Goal: Task Accomplishment & Management: Use online tool/utility

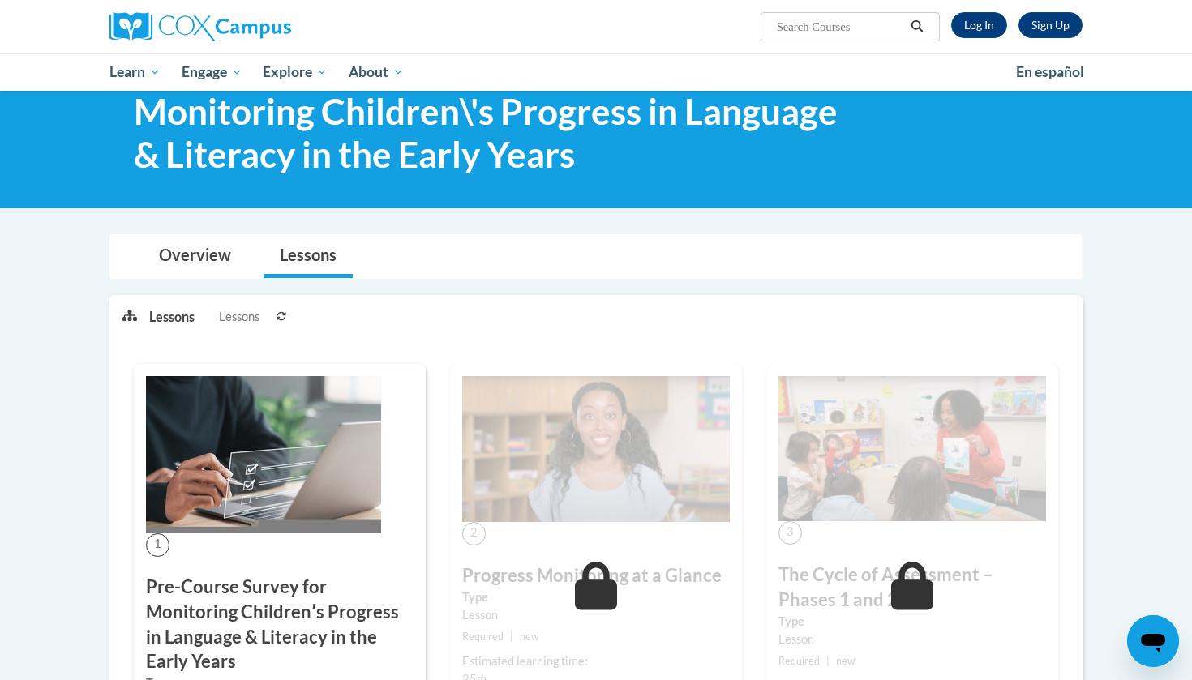
scroll to position [52, 0]
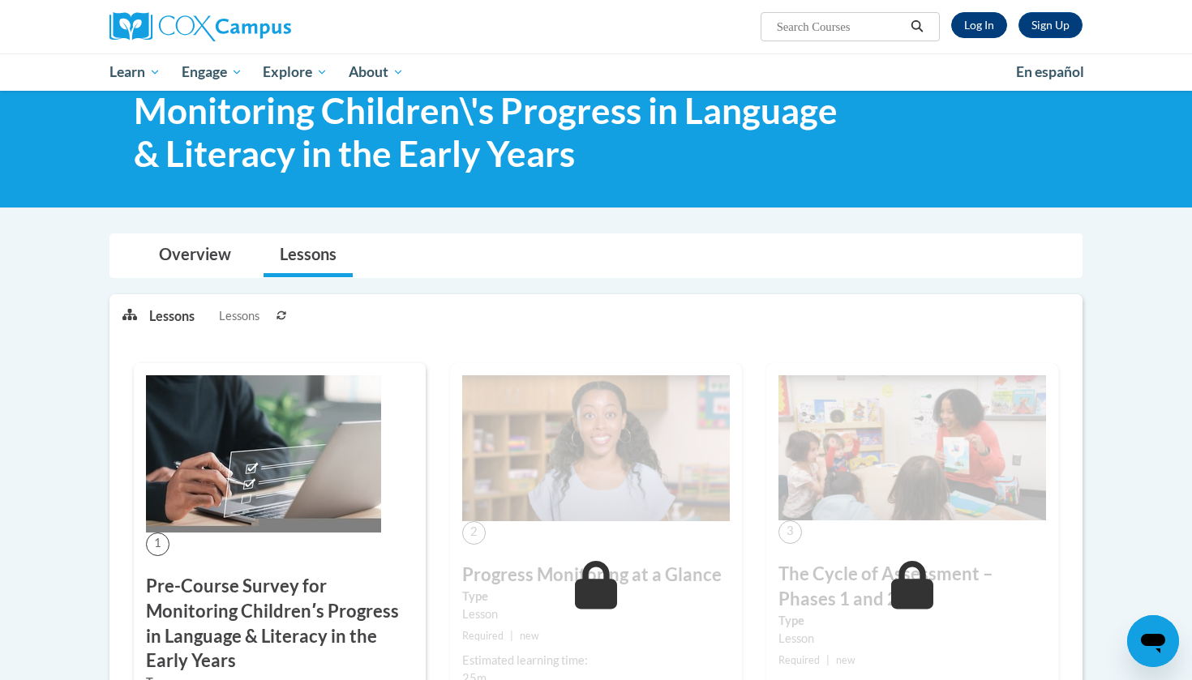
click at [977, 31] on link "Log In" at bounding box center [979, 25] width 56 height 26
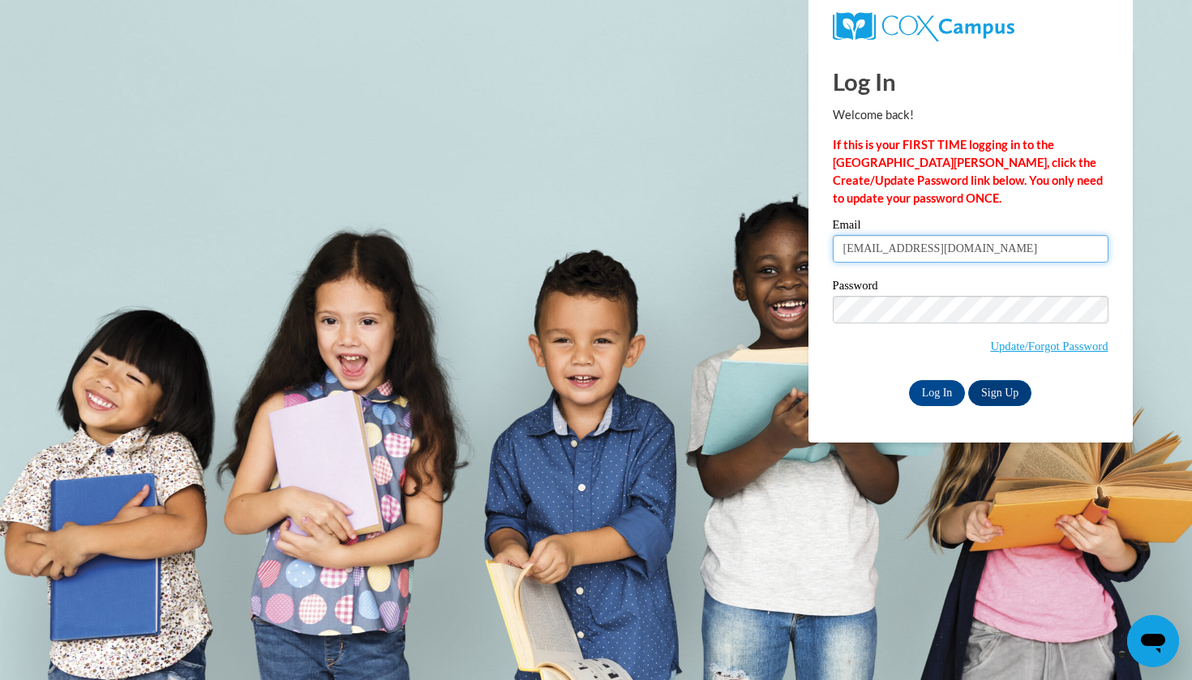
type input "sarahp1105@gmail.com"
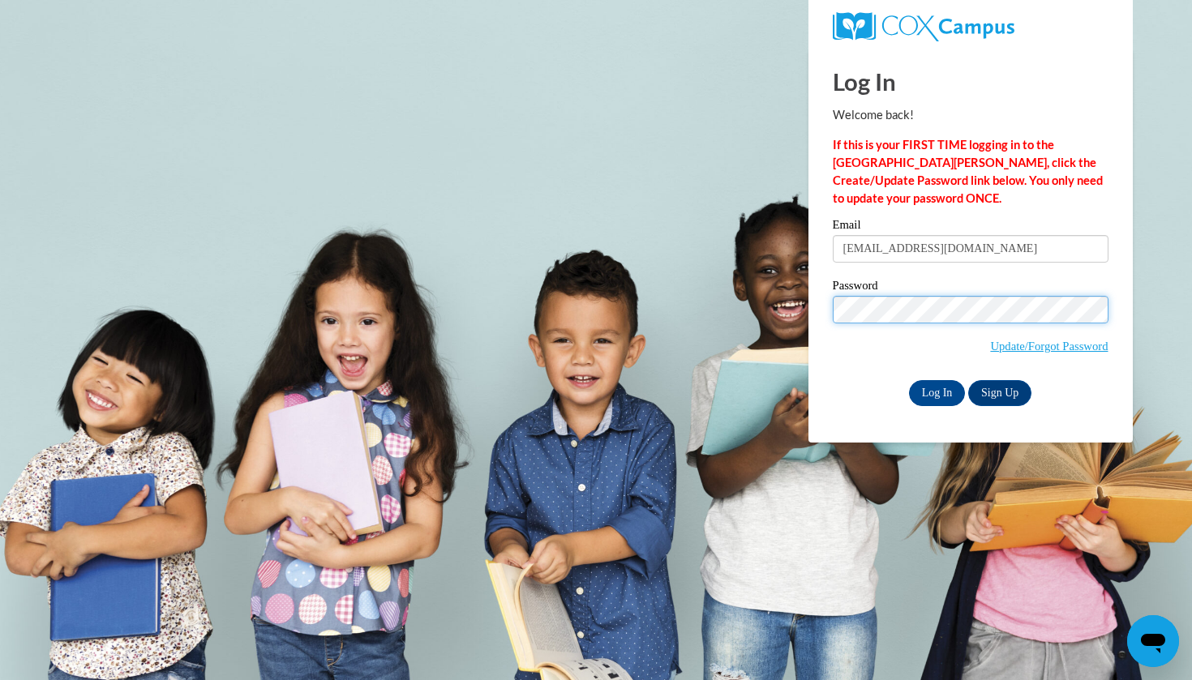
click at [936, 390] on input "Log In" at bounding box center [937, 393] width 57 height 26
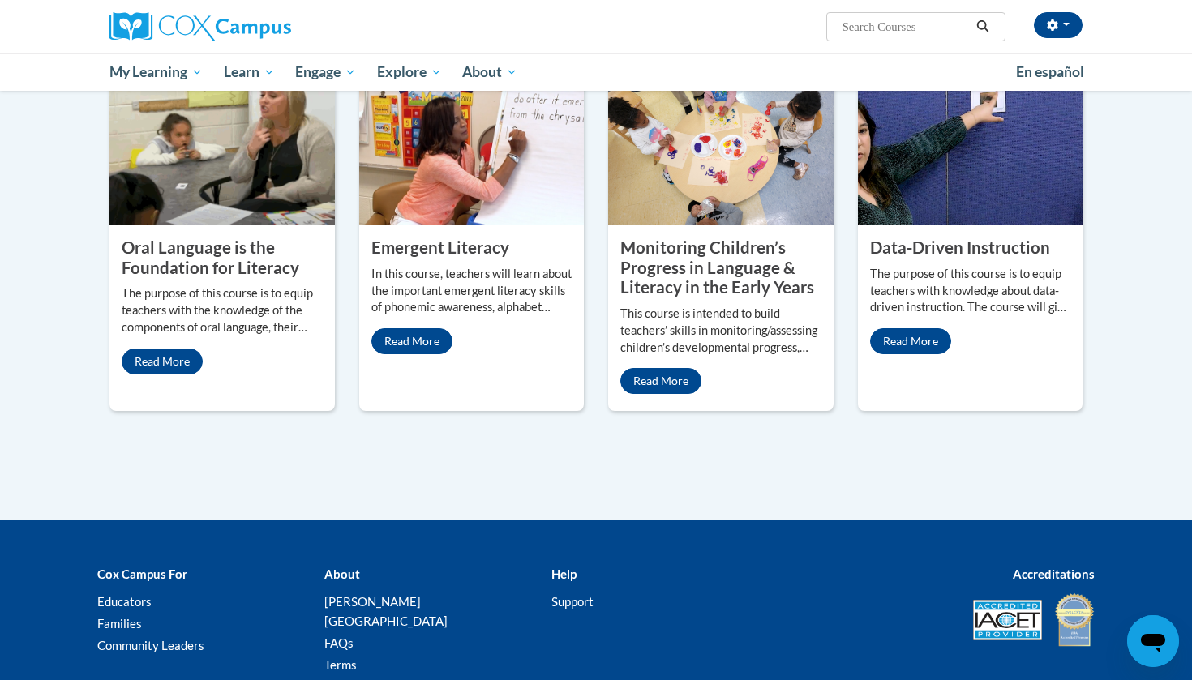
scroll to position [1352, 0]
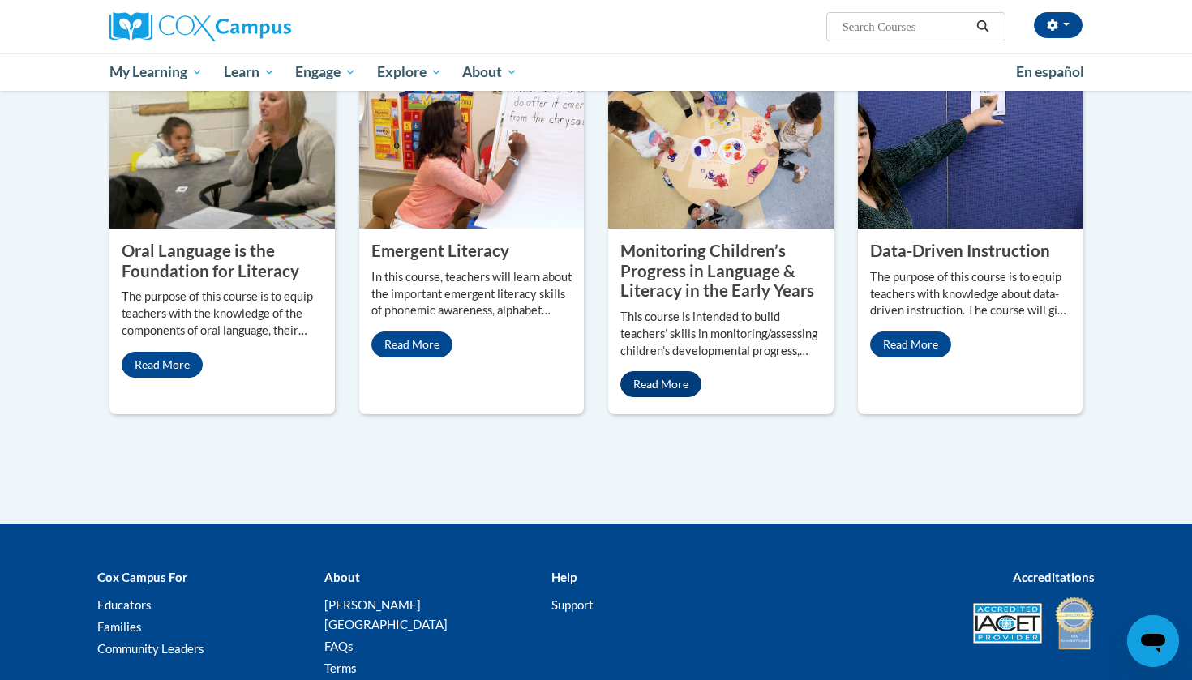
click at [654, 397] on link "Read More" at bounding box center [660, 384] width 81 height 26
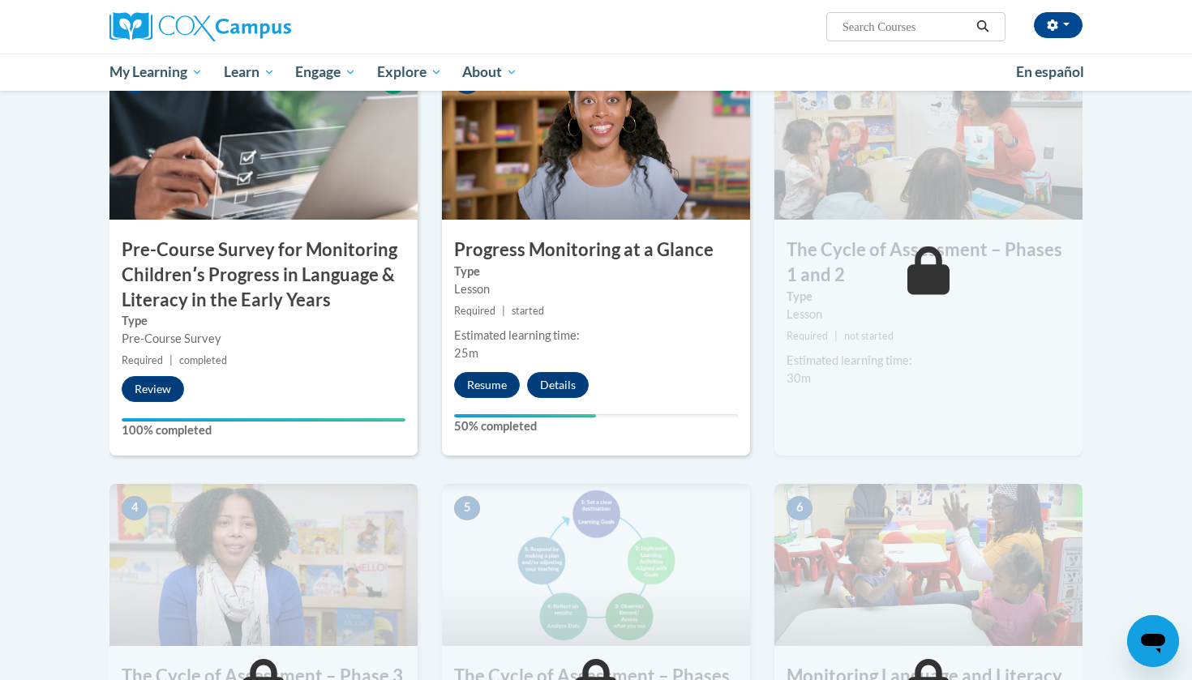
scroll to position [409, 0]
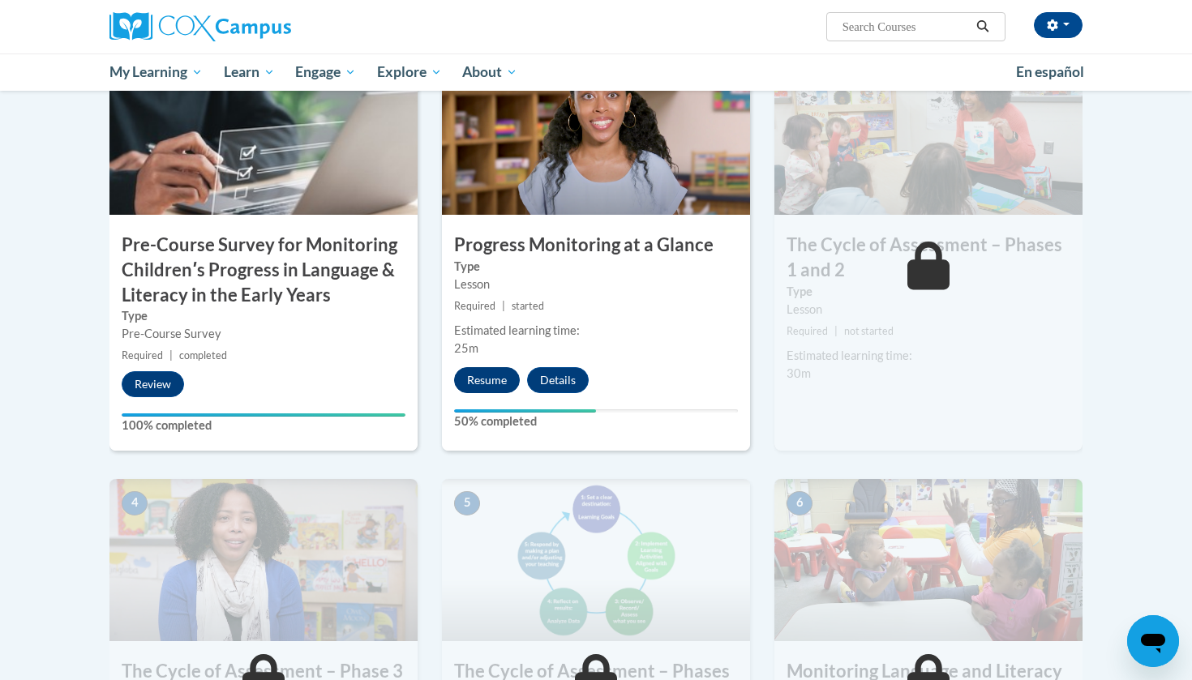
click at [500, 376] on button "Resume" at bounding box center [487, 380] width 66 height 26
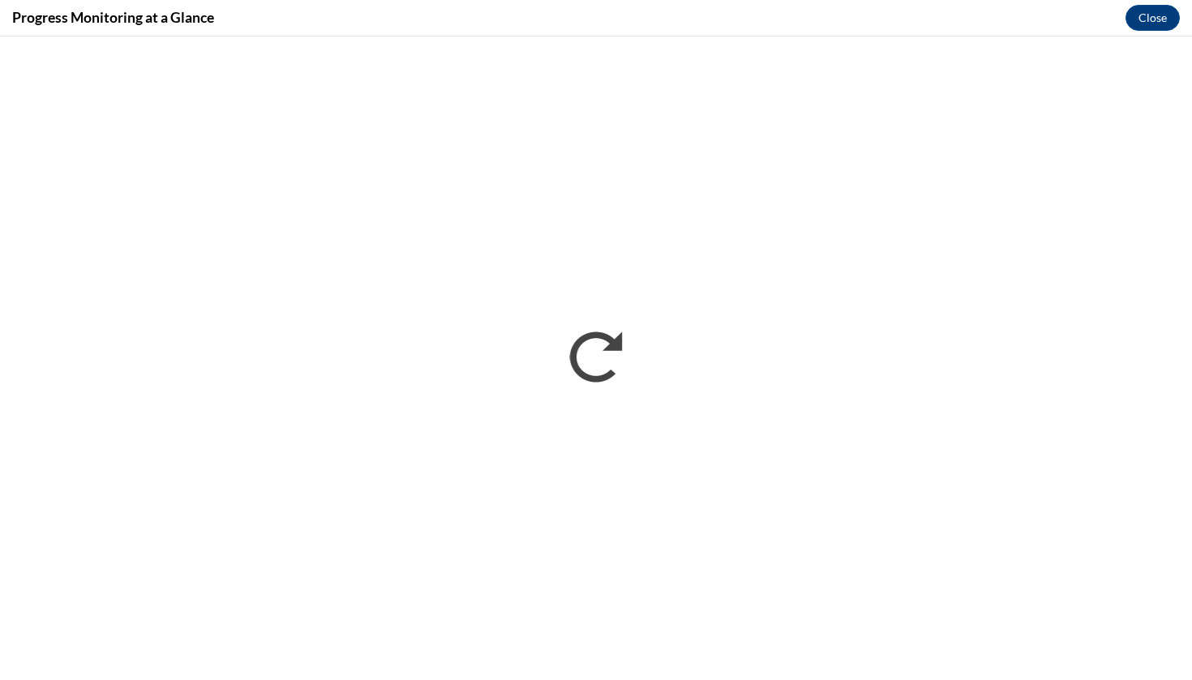
scroll to position [0, 0]
click at [1153, 17] on button "Close" at bounding box center [1153, 18] width 54 height 26
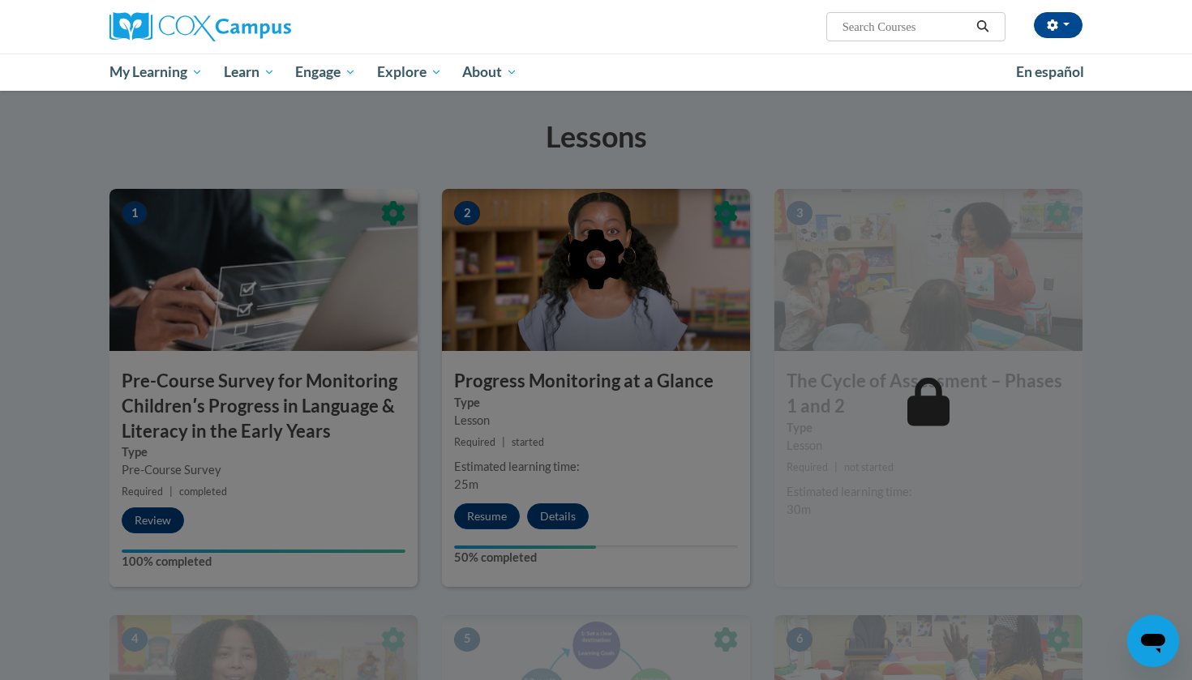
scroll to position [281, 0]
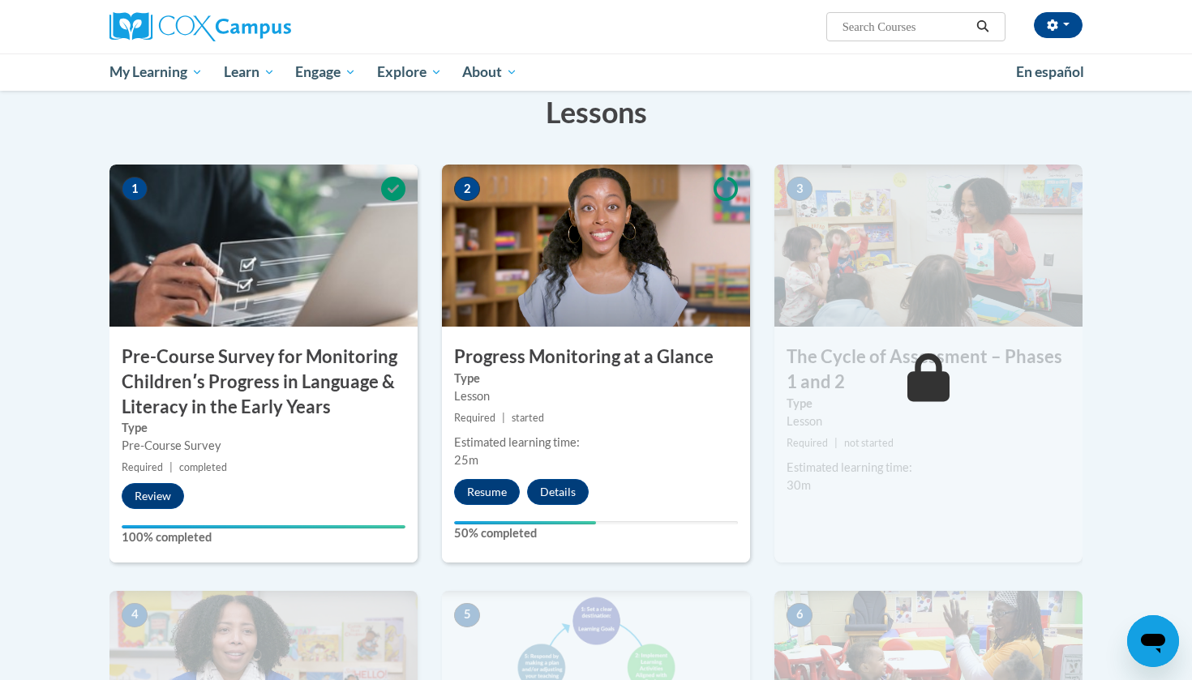
scroll to position [361, 0]
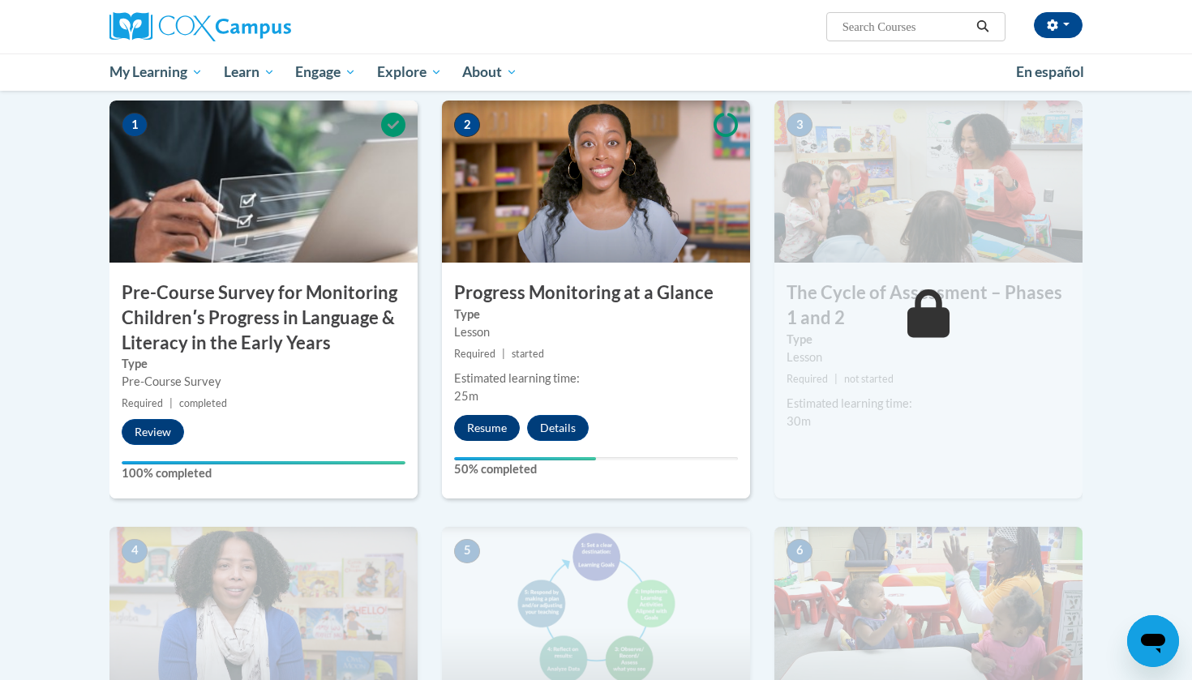
click at [491, 433] on button "Resume" at bounding box center [487, 428] width 66 height 26
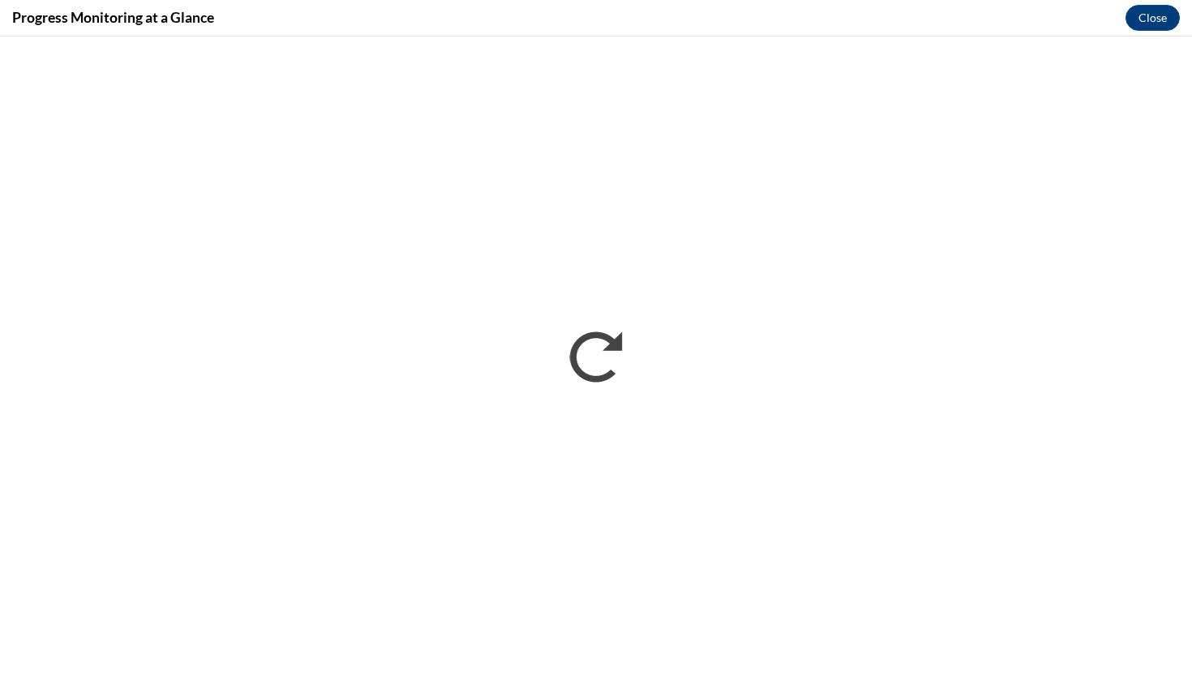
scroll to position [0, 0]
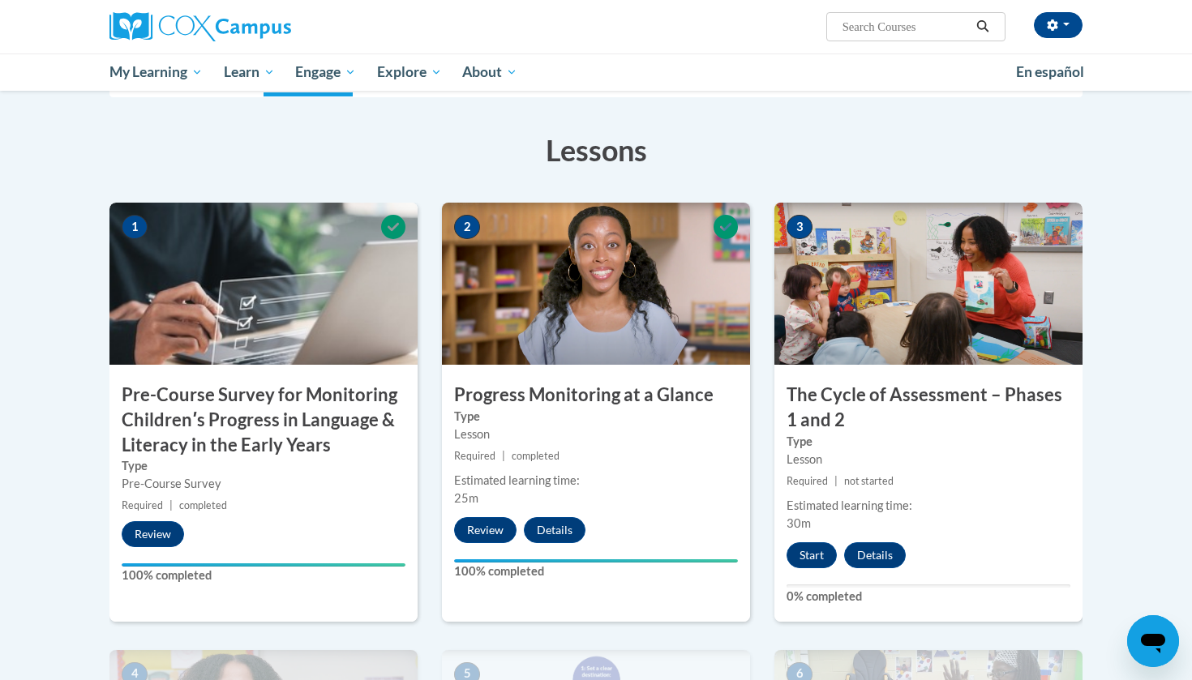
scroll to position [535, 0]
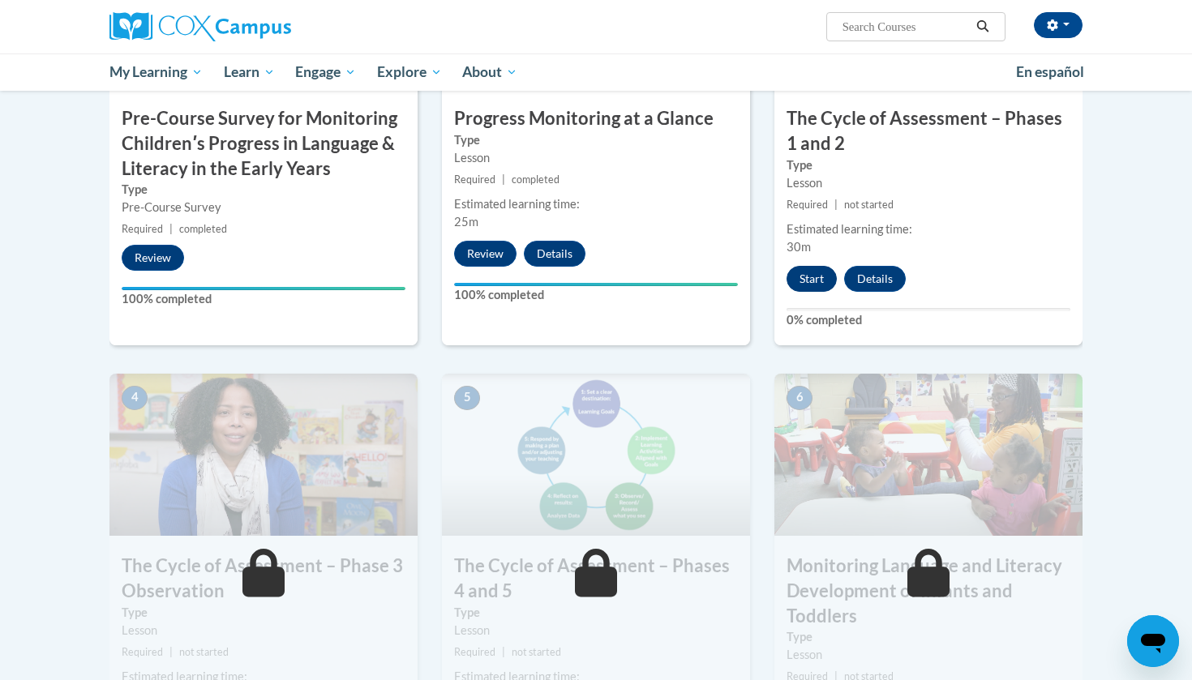
click at [816, 269] on button "Start" at bounding box center [812, 279] width 50 height 26
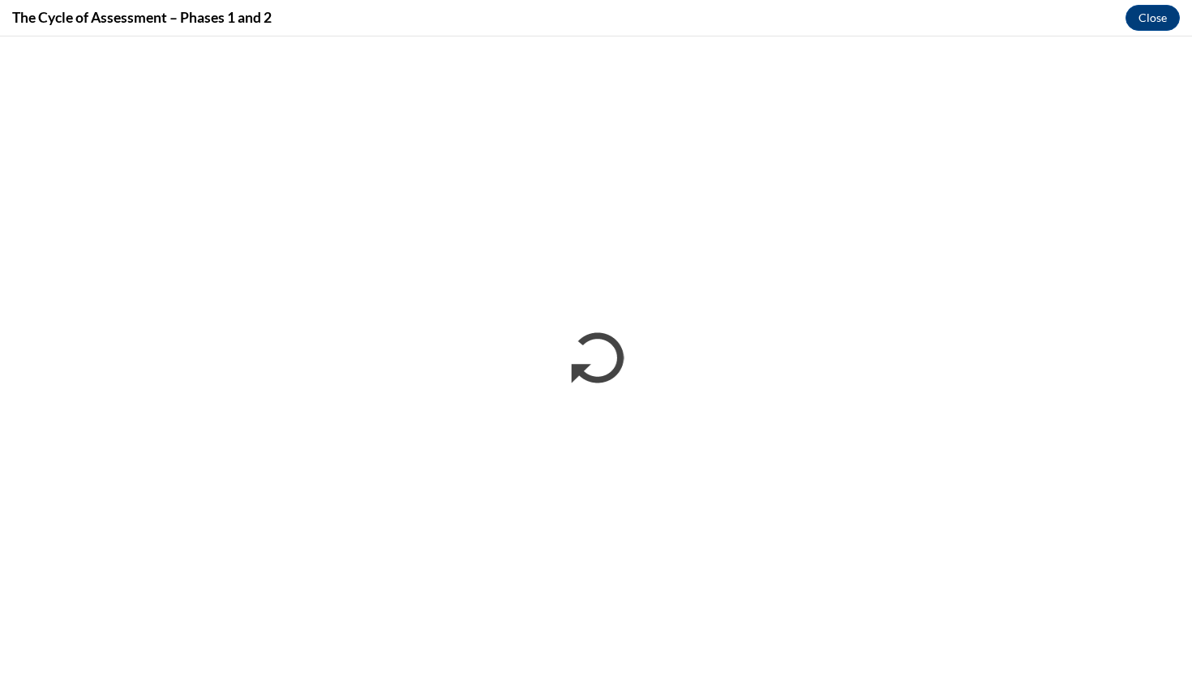
scroll to position [0, 0]
